Goal: Task Accomplishment & Management: Manage account settings

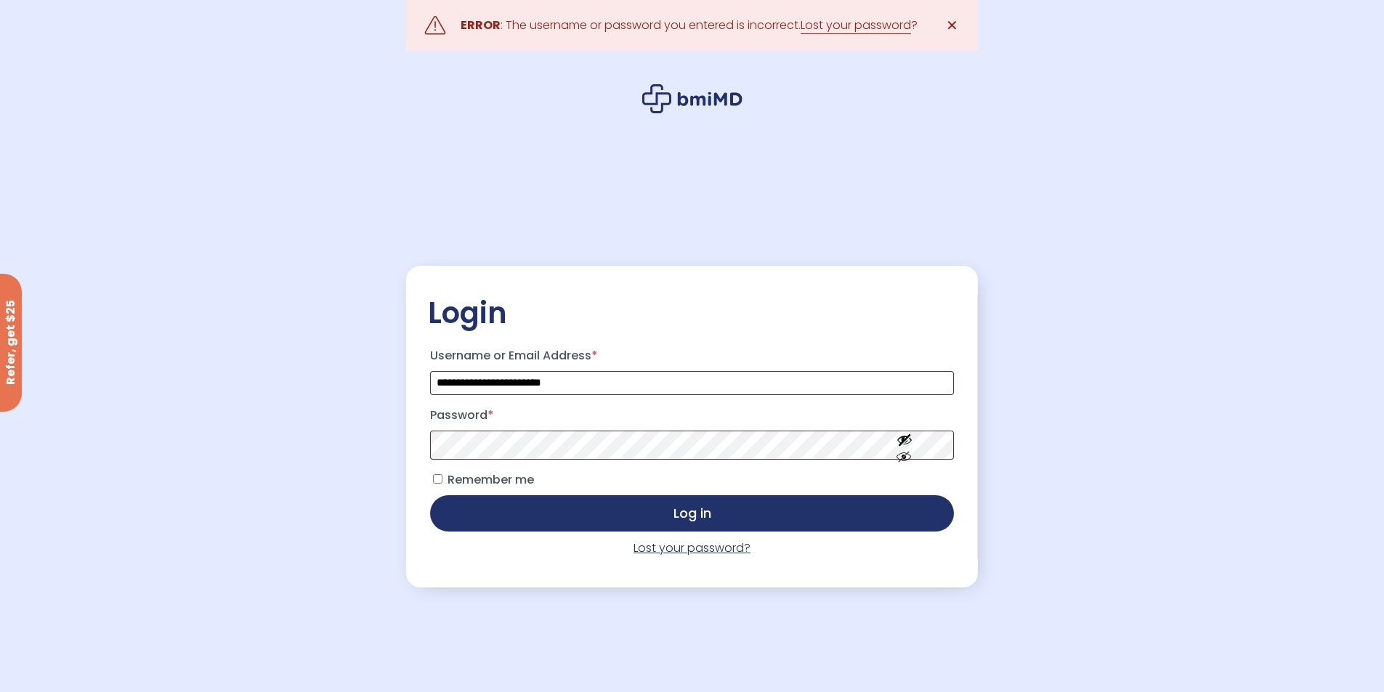
click at [658, 546] on link "Lost your password?" at bounding box center [692, 548] width 117 height 17
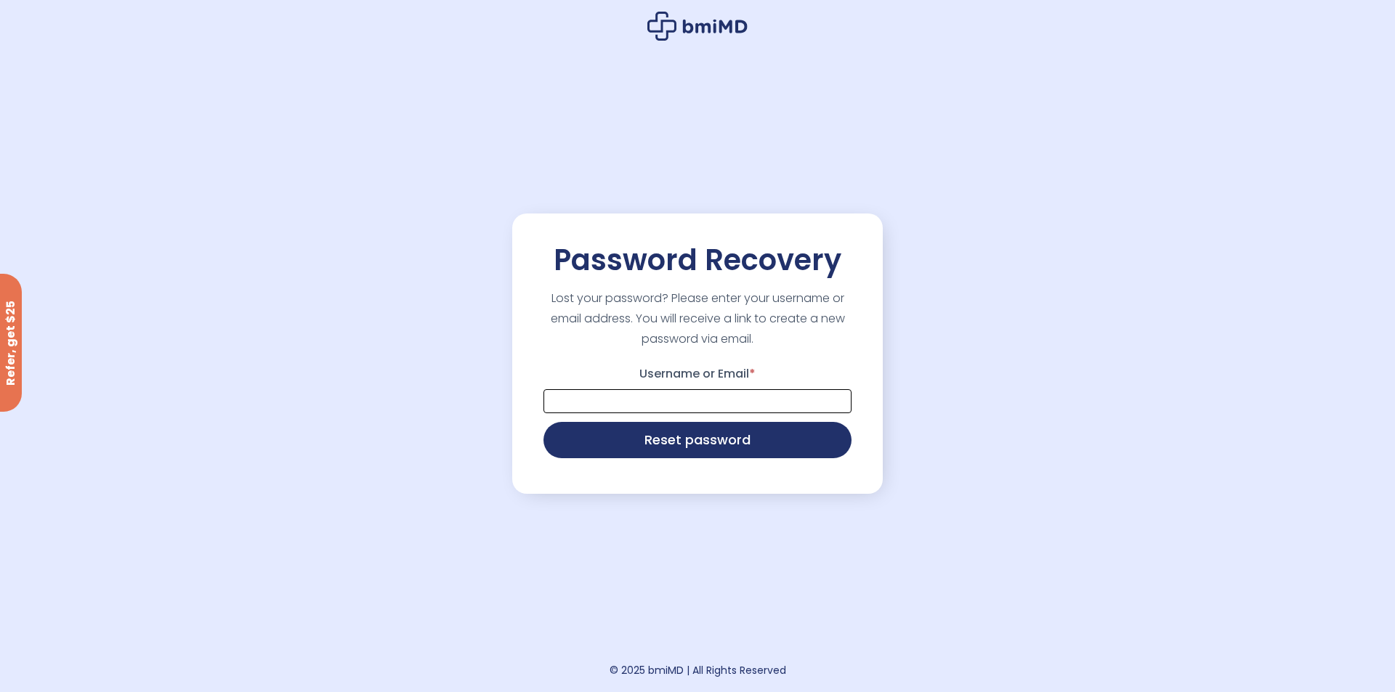
click at [651, 401] on input "Username or Email *" at bounding box center [698, 401] width 308 height 24
type input "**********"
click at [650, 436] on button "Reset password" at bounding box center [698, 439] width 308 height 36
